Goal: Task Accomplishment & Management: Manage account settings

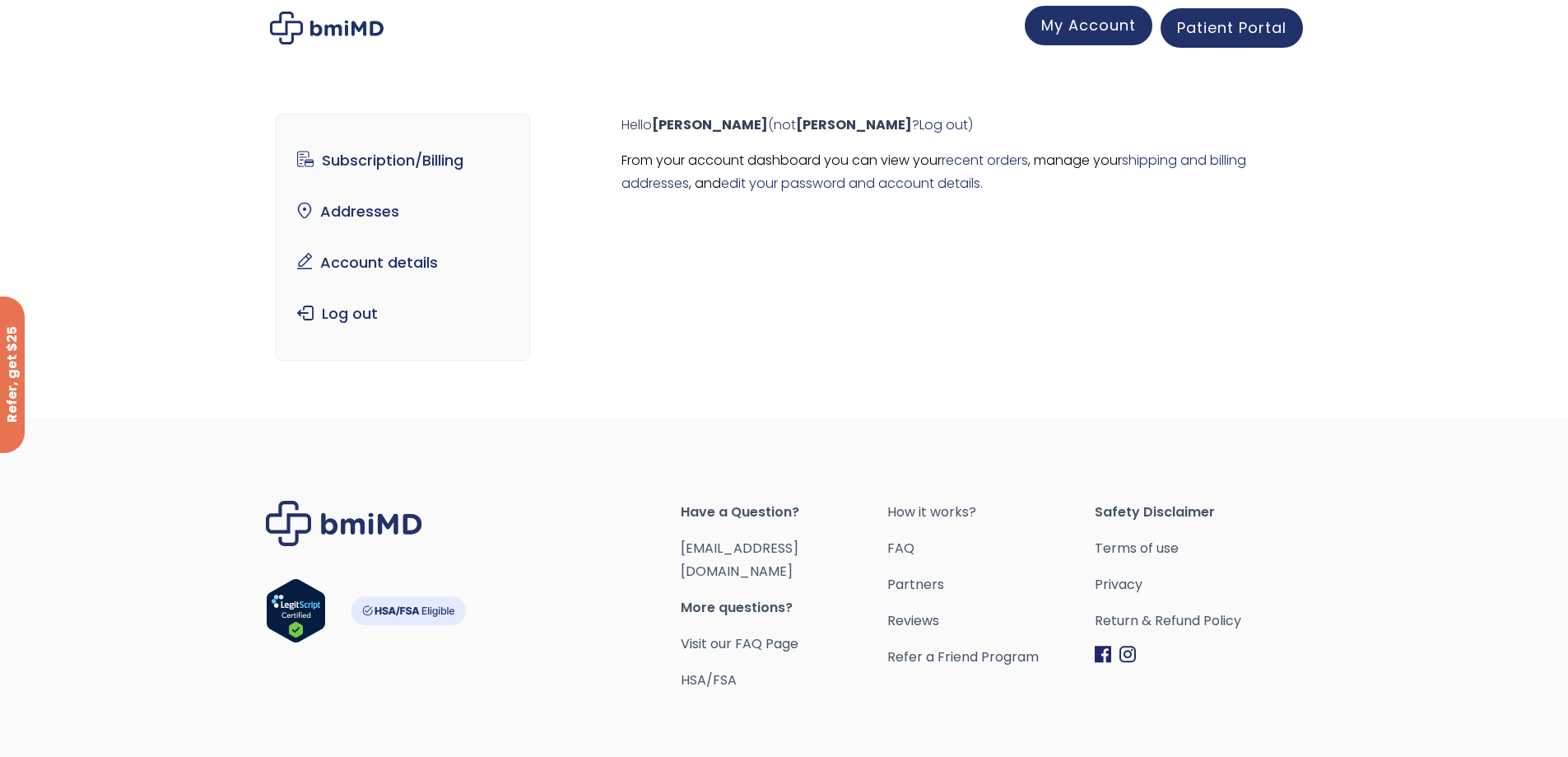
click at [1068, 20] on span "My Account" at bounding box center [1089, 25] width 95 height 21
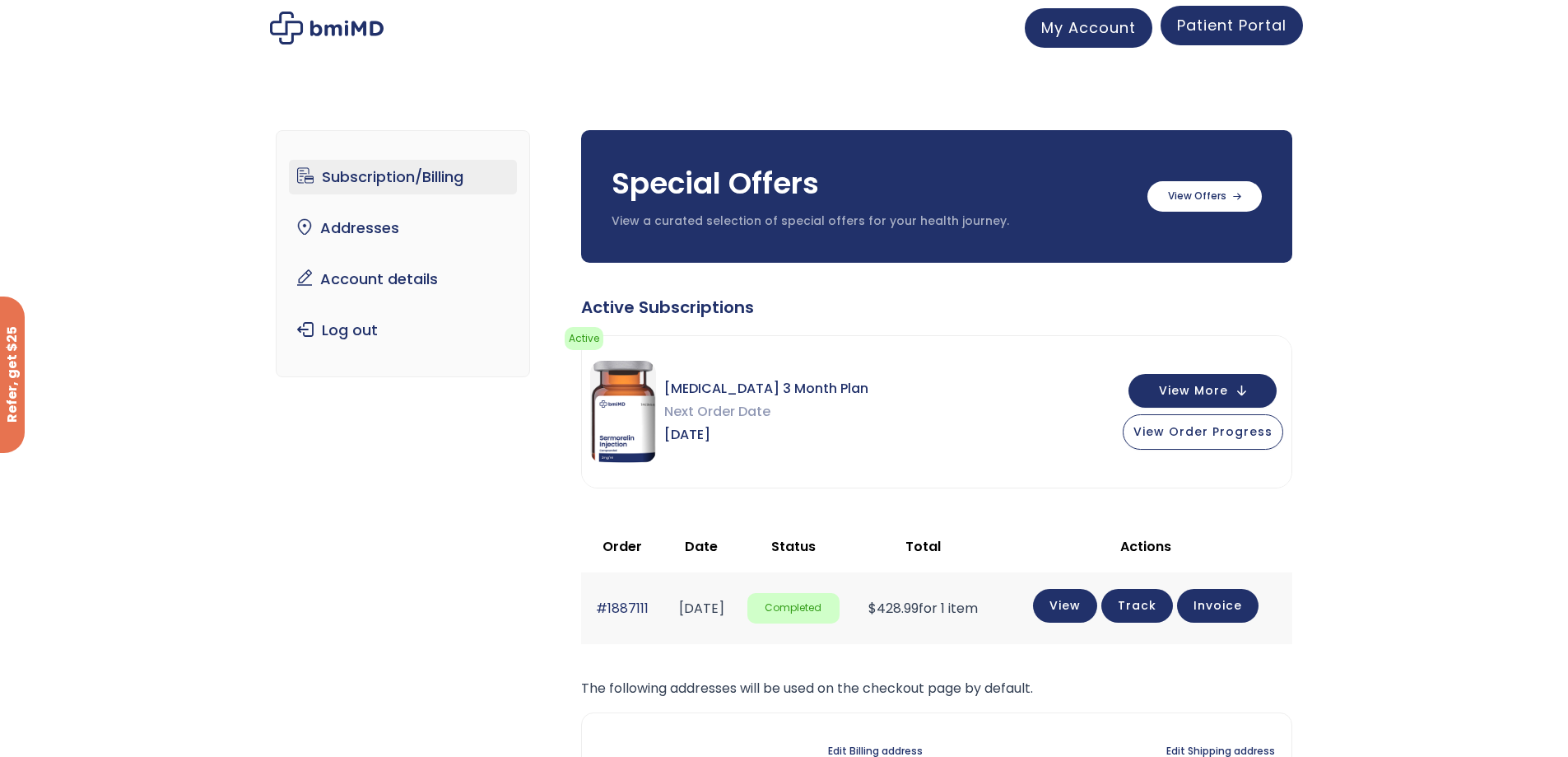
click at [1205, 27] on span "Patient Portal" at bounding box center [1231, 25] width 109 height 21
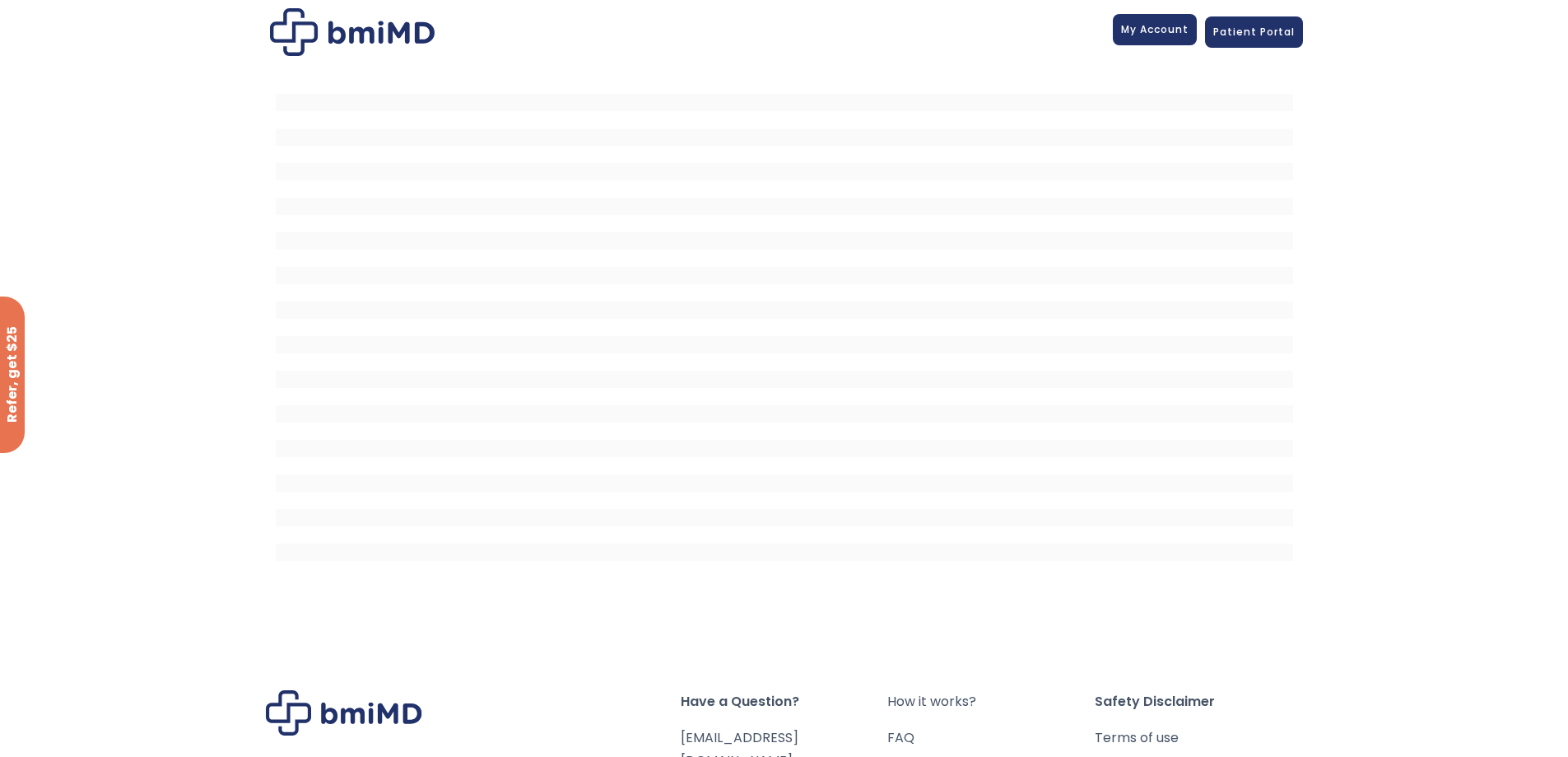
click at [1175, 38] on link "My Account" at bounding box center [1155, 29] width 84 height 31
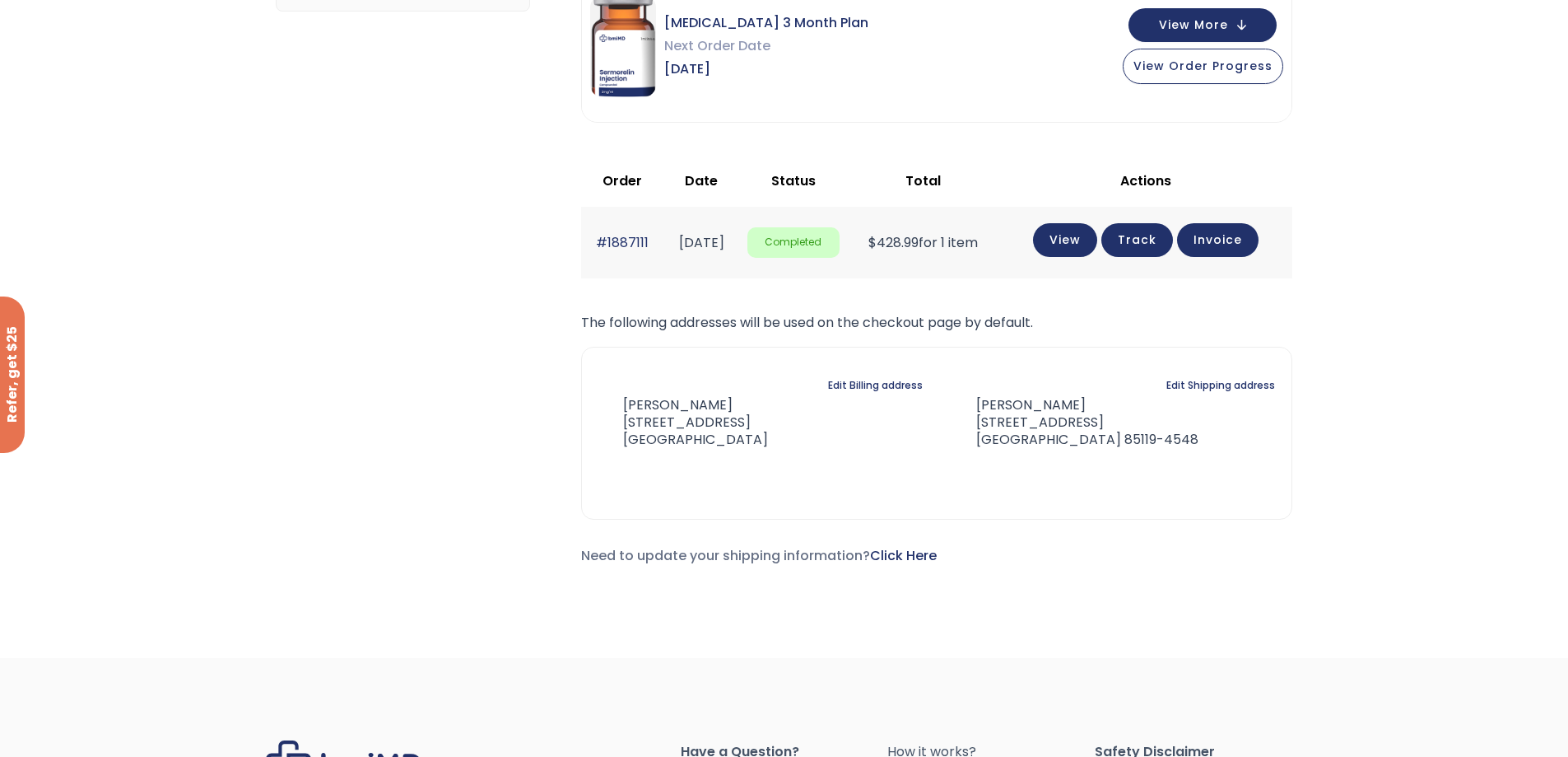
scroll to position [83, 0]
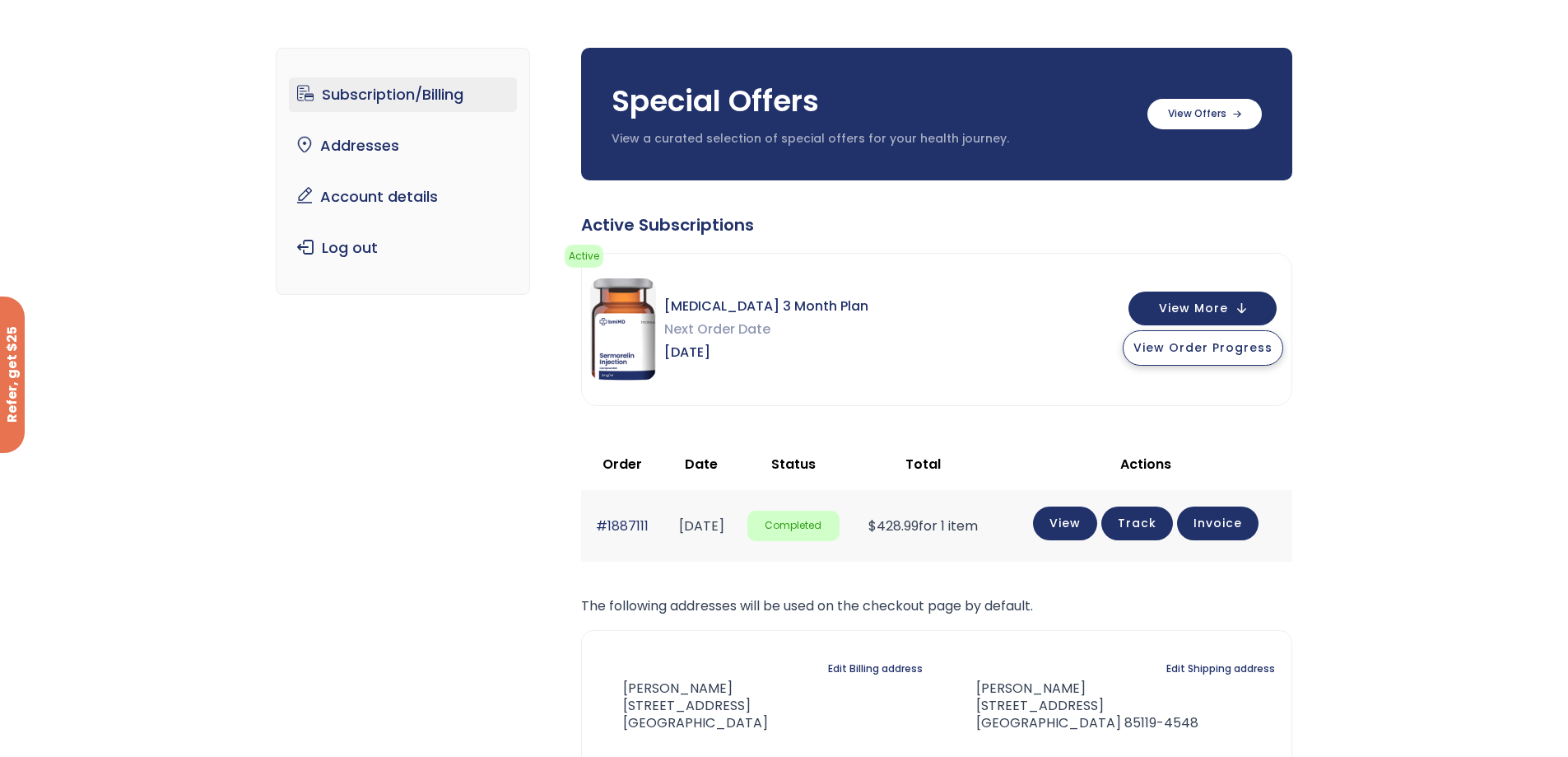
click at [1209, 342] on span "View Order Progress" at bounding box center [1202, 348] width 139 height 16
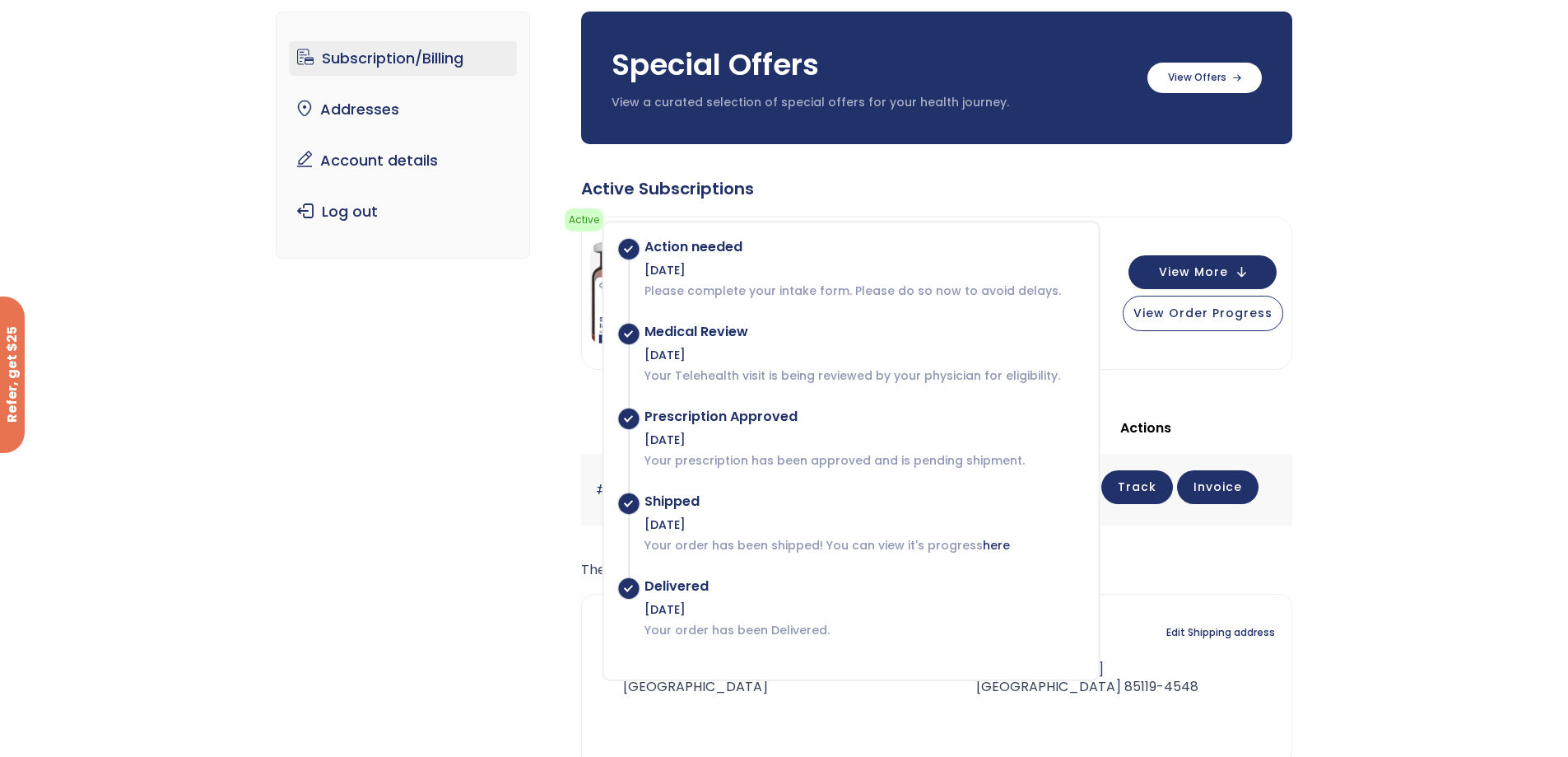
scroll to position [0, 0]
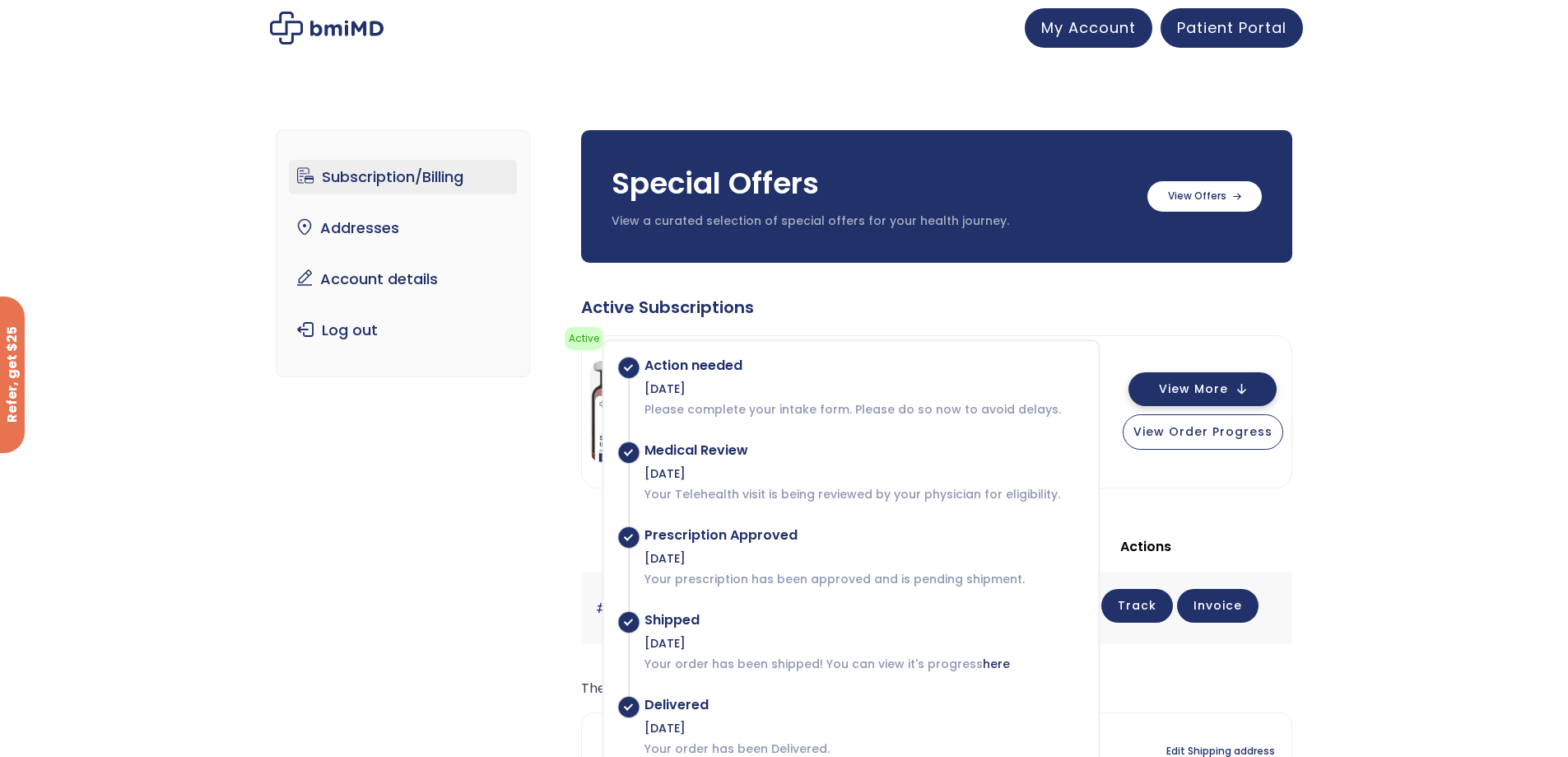
click at [1228, 390] on span "View More" at bounding box center [1193, 389] width 69 height 11
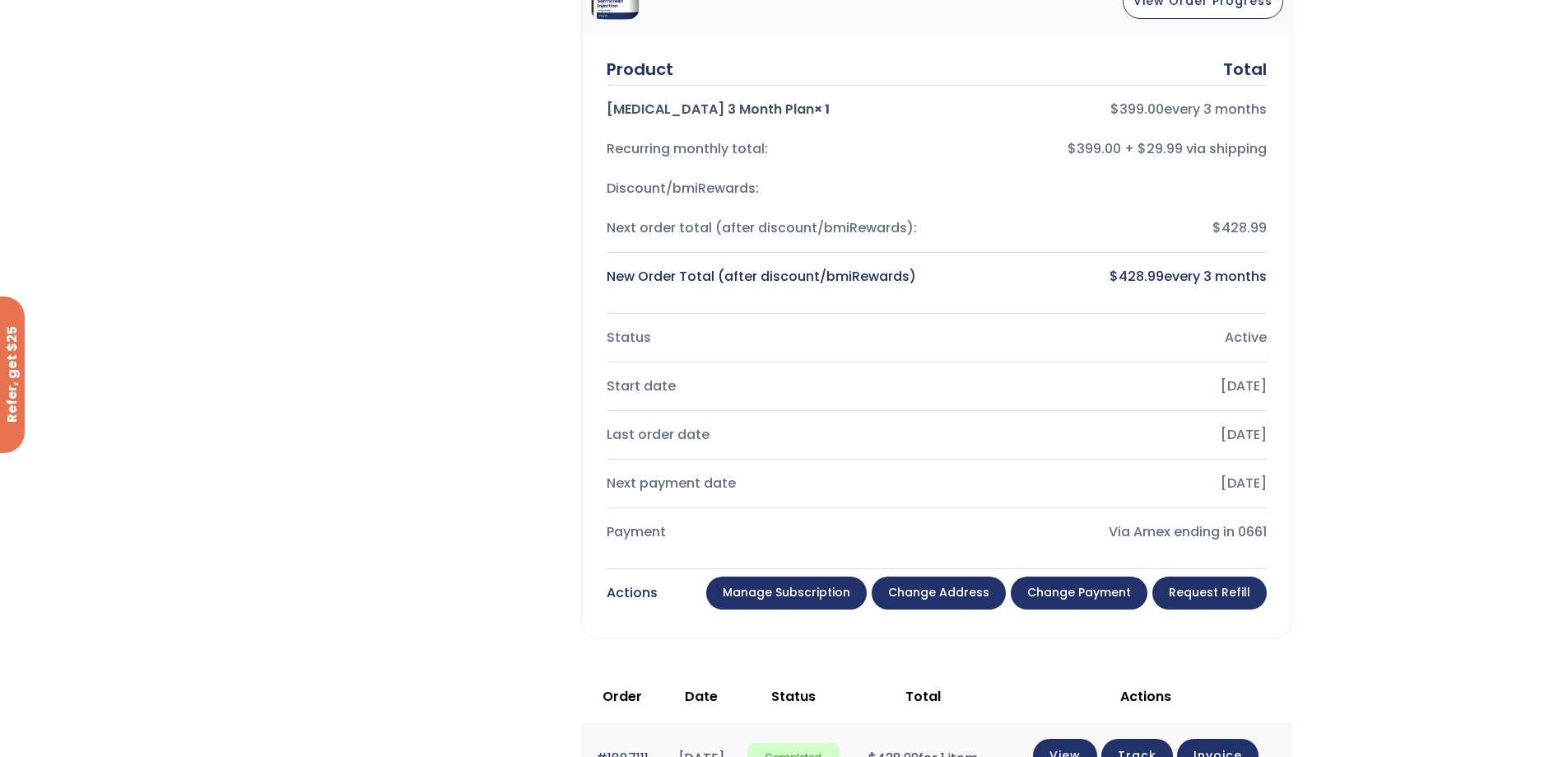
scroll to position [412, 0]
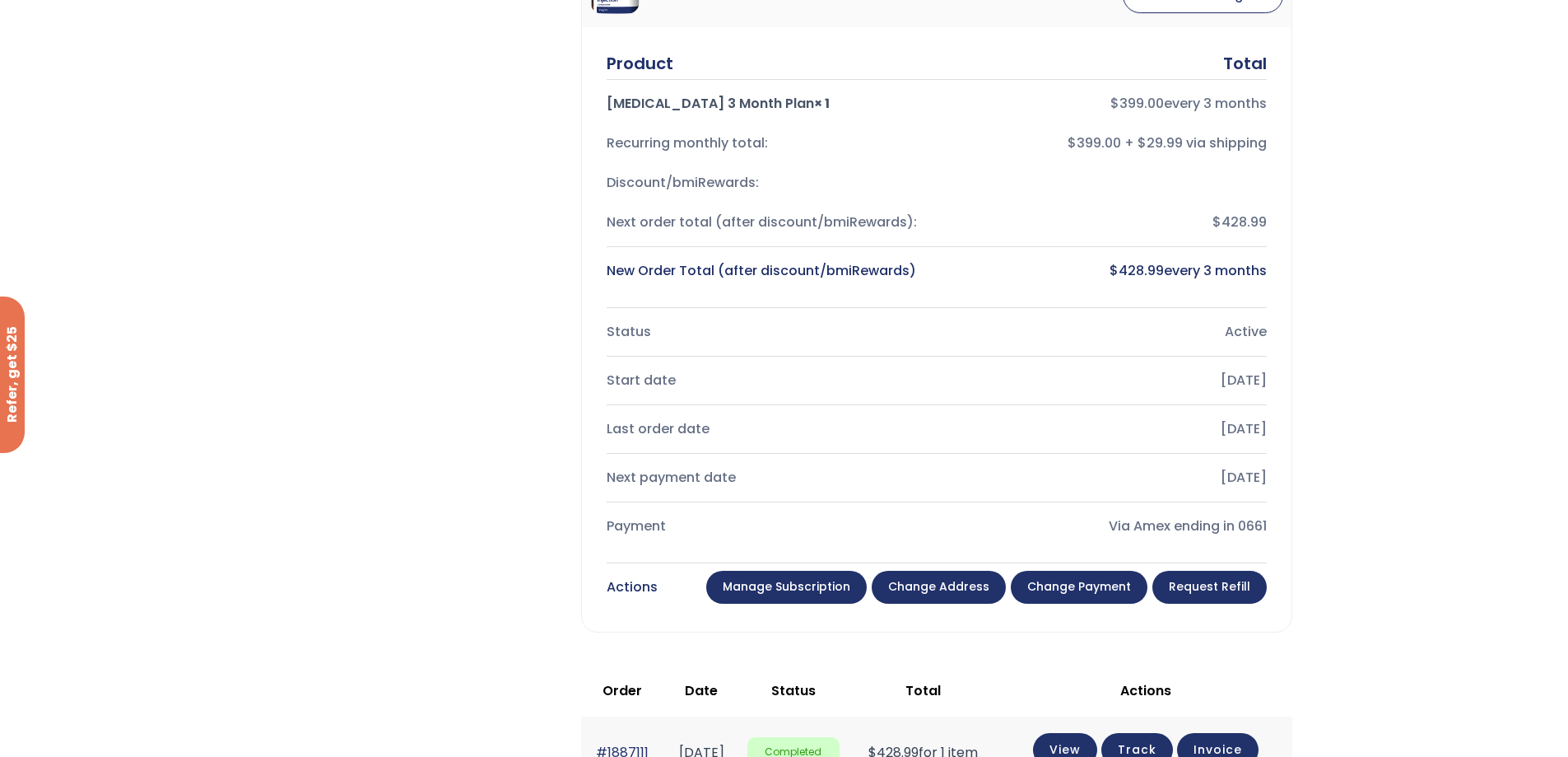
click at [1228, 584] on link "Request Refill" at bounding box center [1210, 587] width 115 height 33
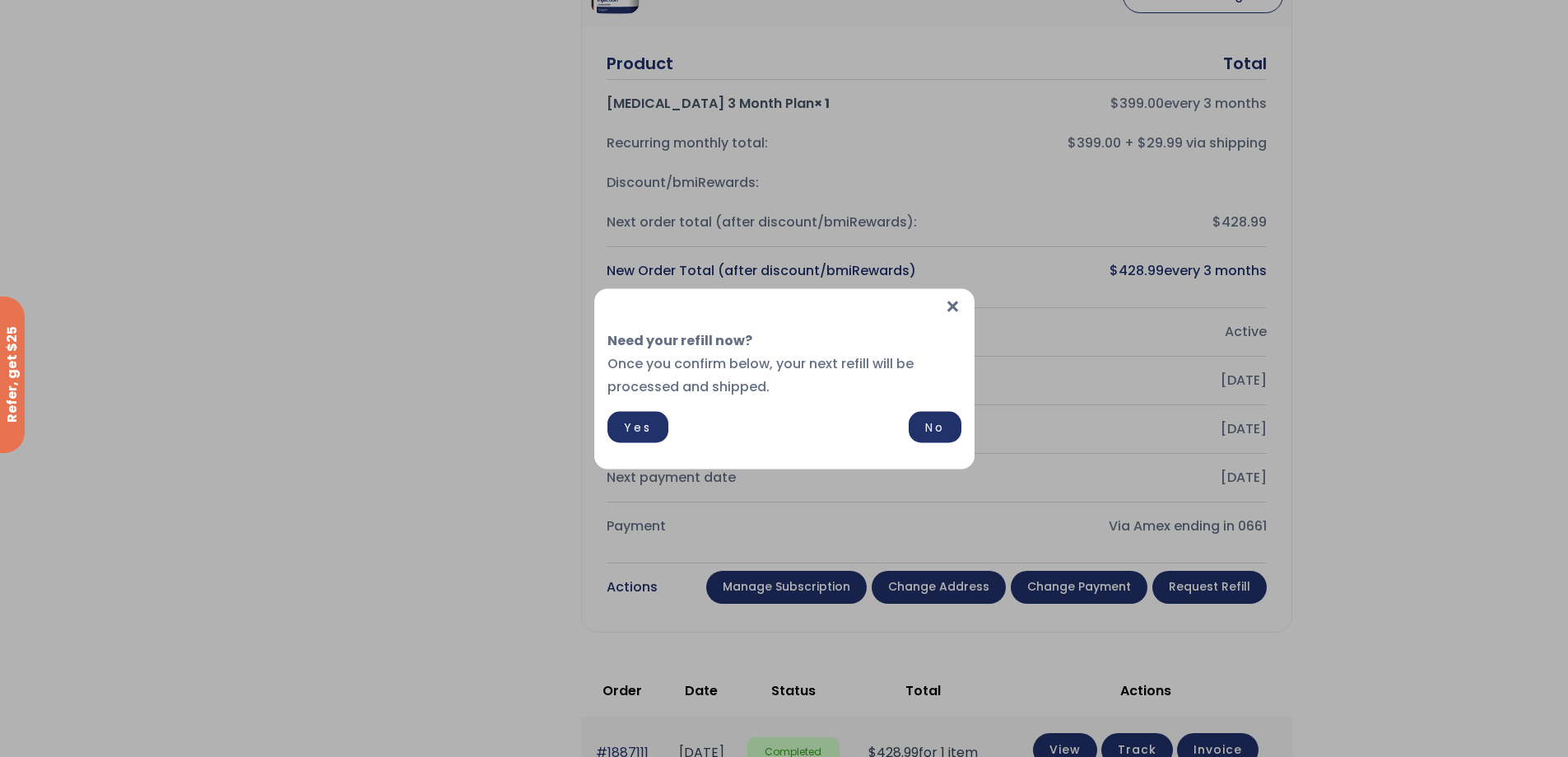
click at [953, 308] on span "×" at bounding box center [952, 306] width 17 height 35
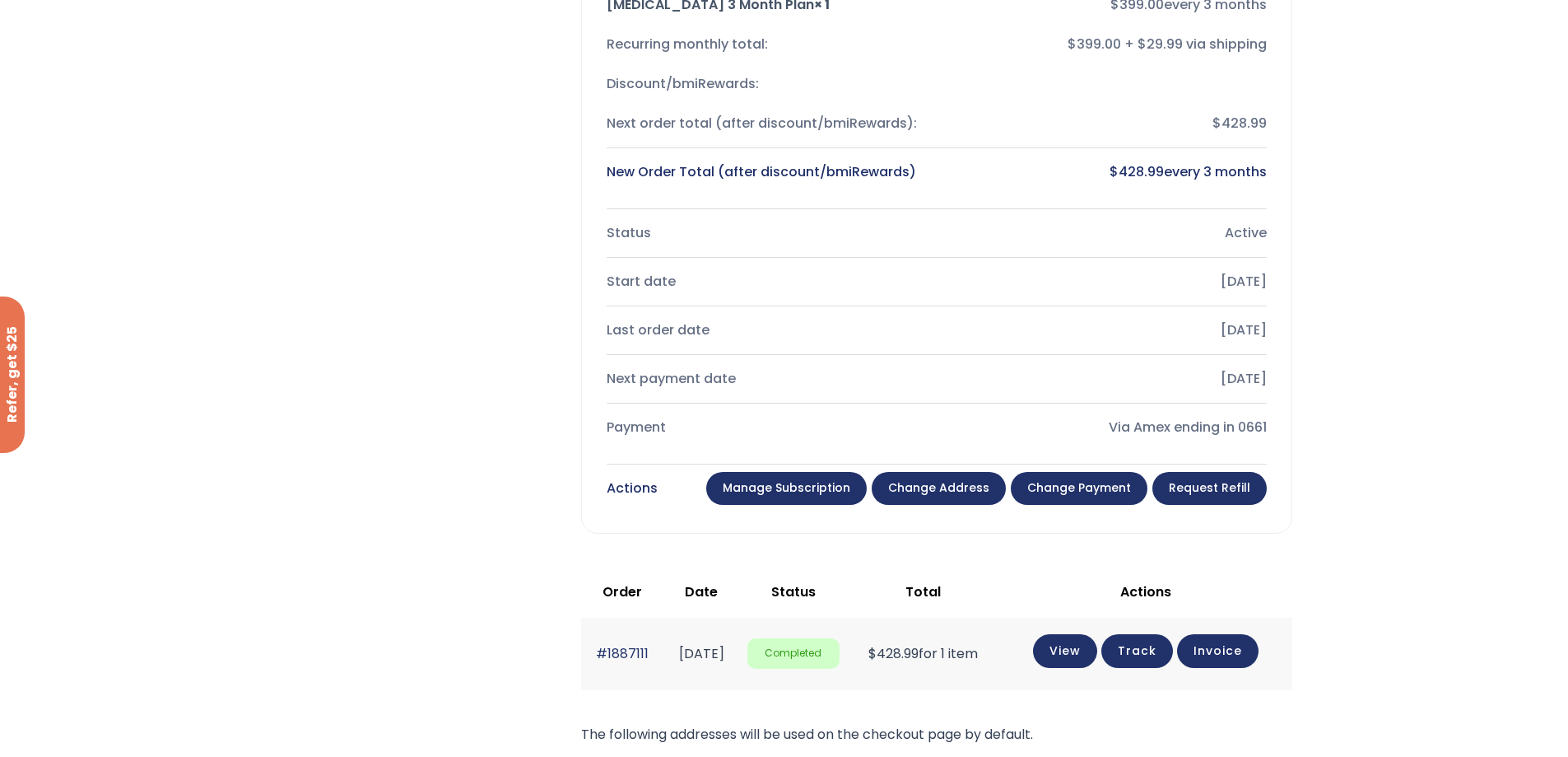
scroll to position [559, 0]
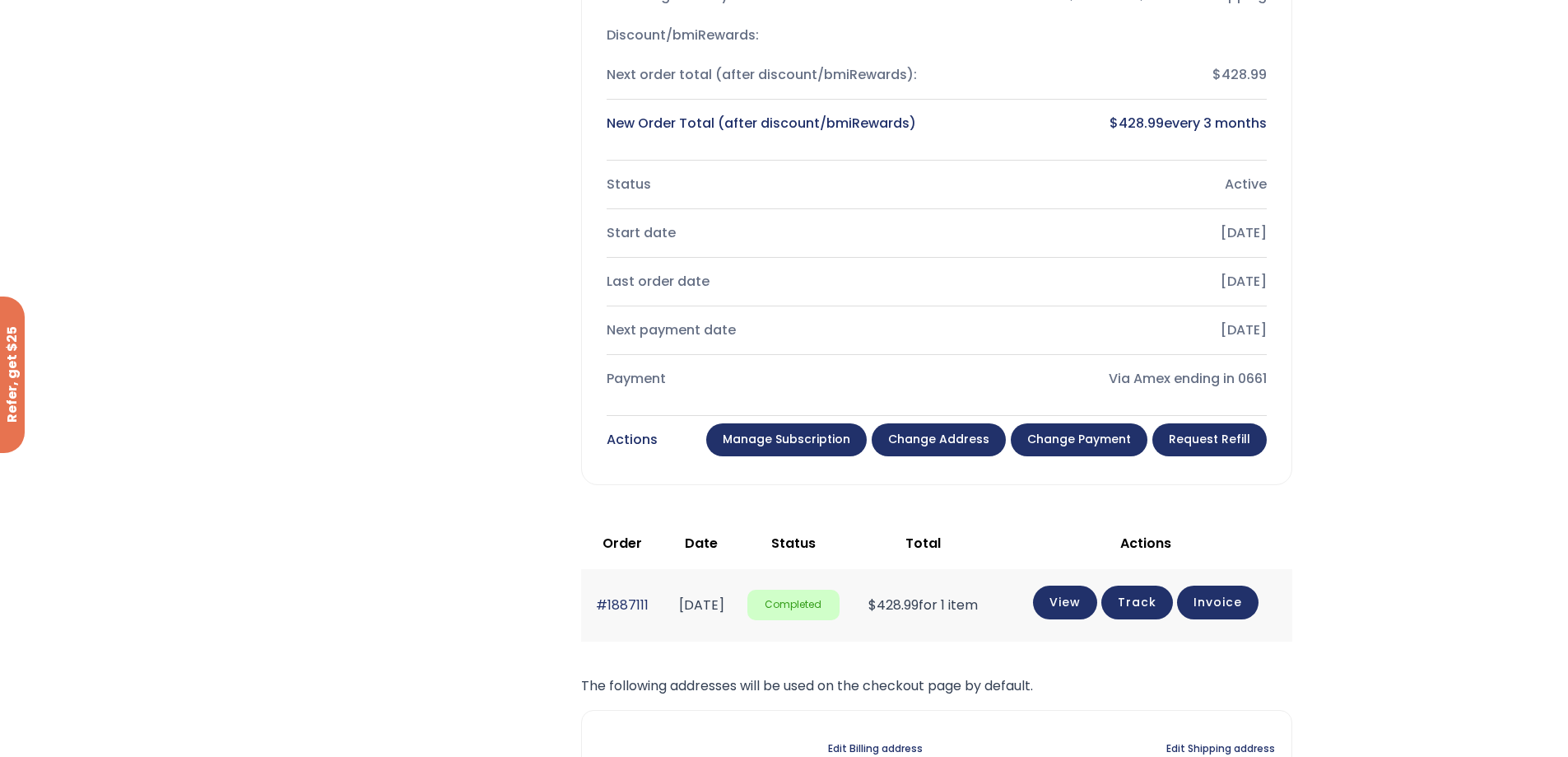
click at [1251, 444] on link "Request Refill" at bounding box center [1210, 439] width 115 height 33
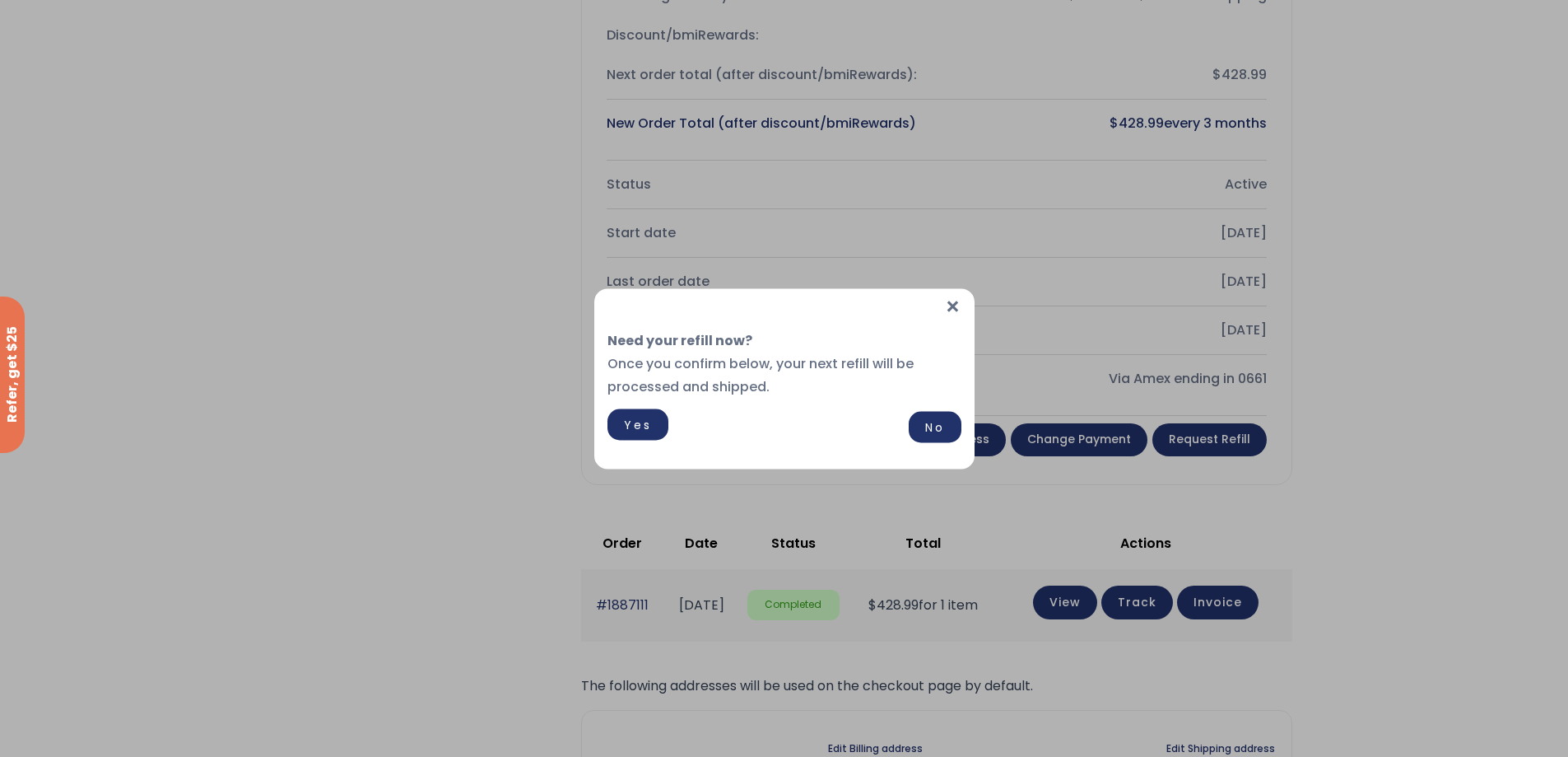
click at [637, 429] on span "Yes" at bounding box center [638, 424] width 28 height 16
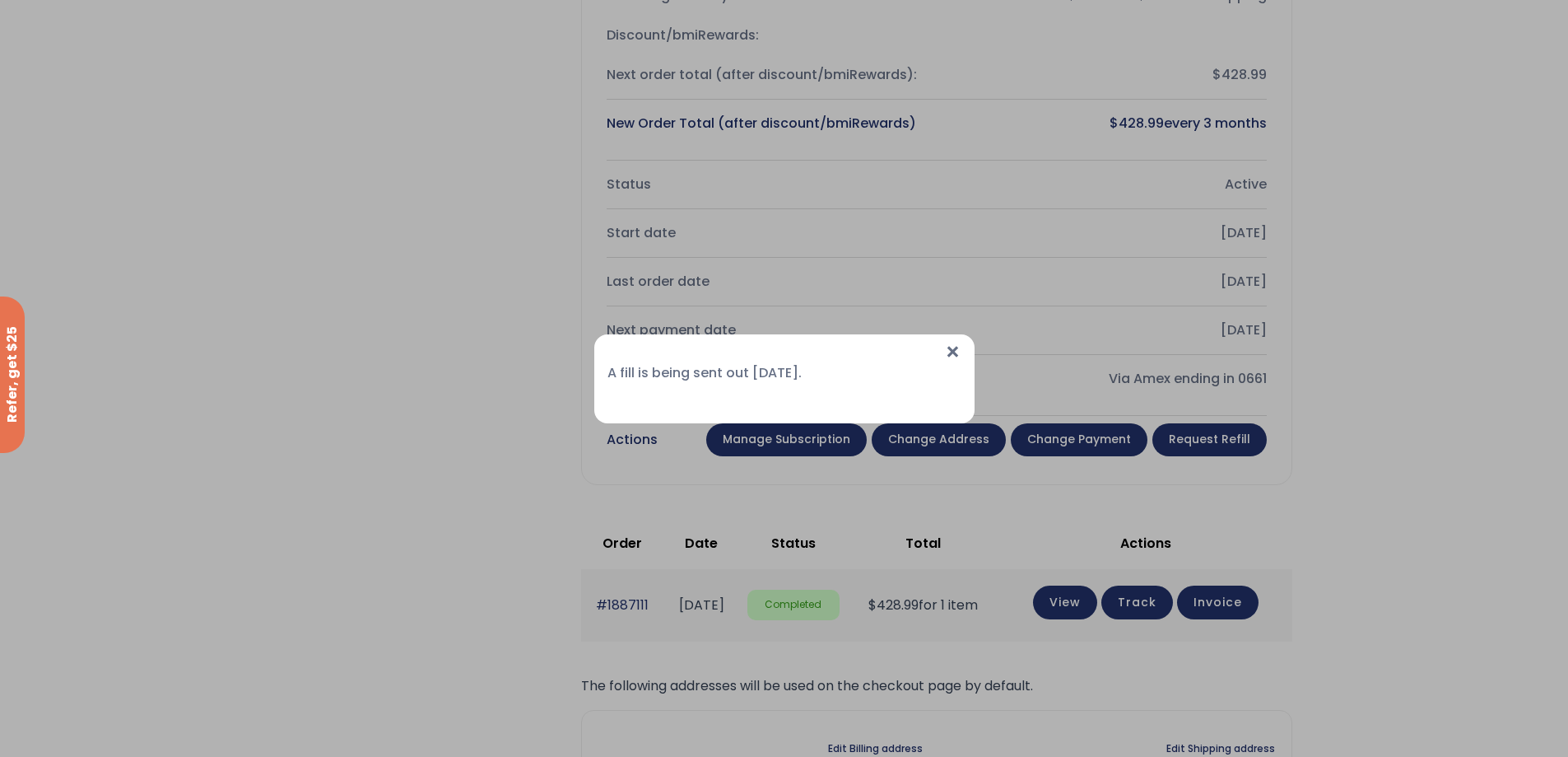
click at [953, 351] on span "×" at bounding box center [952, 351] width 17 height 35
